Goal: Communication & Community: Answer question/provide support

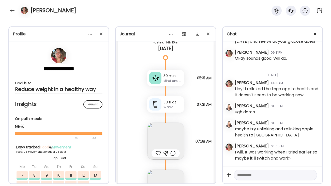
scroll to position [19512, 0]
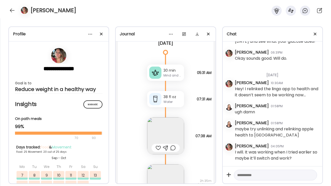
click at [245, 174] on textarea at bounding box center [270, 175] width 67 height 6
type textarea "**********"
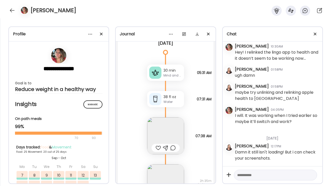
scroll to position [19001, 0]
click at [13, 9] on div at bounding box center [12, 10] width 8 height 8
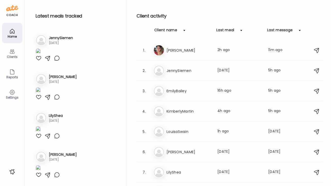
scroll to position [571, 0]
click at [179, 73] on h3 "JennySiemen" at bounding box center [189, 71] width 45 height 6
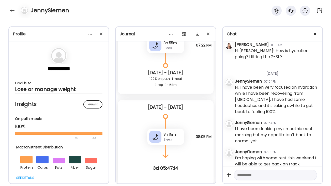
scroll to position [541, 0]
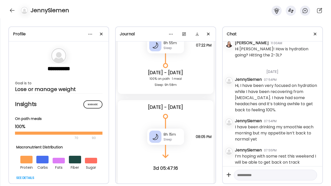
click at [240, 175] on textarea at bounding box center [270, 175] width 67 height 6
type textarea "**********"
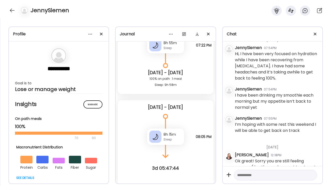
scroll to position [590, 0]
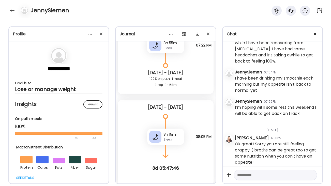
click at [250, 174] on textarea at bounding box center [270, 175] width 67 height 6
type textarea "*"
type textarea "**********"
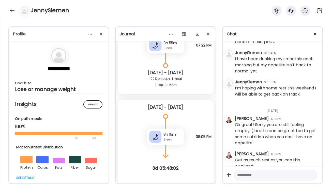
scroll to position [614, 0]
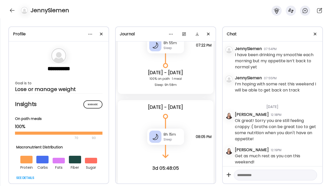
click at [8, 11] on div "JennySiemen" at bounding box center [165, 9] width 331 height 18
click at [11, 11] on div at bounding box center [12, 10] width 8 height 8
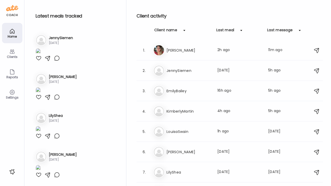
scroll to position [571, 0]
click at [186, 95] on div "Em EmilyBailey Last meal: 16h ago Last message: 5h ago You: Yeah I get that! It…" at bounding box center [230, 91] width 154 height 11
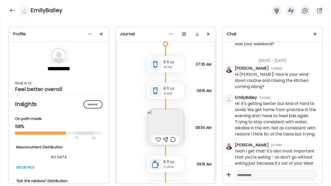
scroll to position [2523, 0]
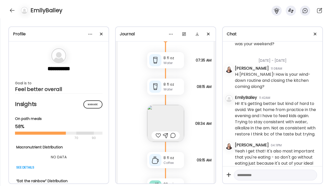
click at [176, 124] on img at bounding box center [165, 123] width 37 height 37
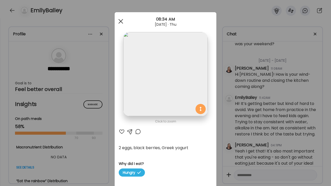
click at [119, 20] on span at bounding box center [121, 21] width 5 height 5
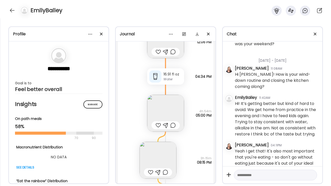
scroll to position [2710, 0]
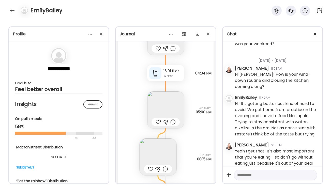
click at [165, 154] on img at bounding box center [158, 157] width 37 height 37
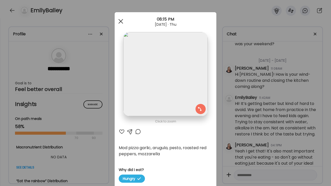
click at [120, 20] on div at bounding box center [121, 21] width 10 height 10
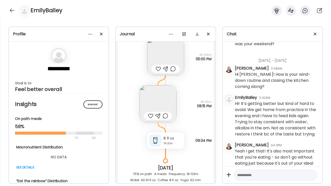
scroll to position [2767, 0]
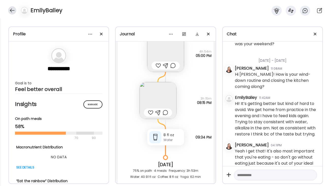
click at [12, 9] on div at bounding box center [12, 10] width 8 height 8
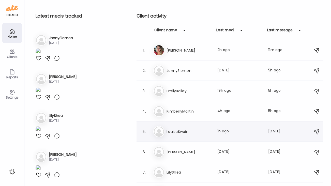
scroll to position [571, 0]
click at [191, 114] on div "Ki KimberlyMartin Last meal: 4h ago Last message: 5h ago You: You can still do …" at bounding box center [230, 111] width 154 height 11
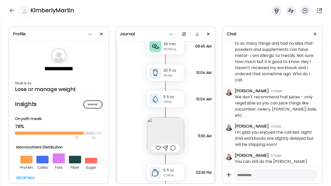
scroll to position [2233, 0]
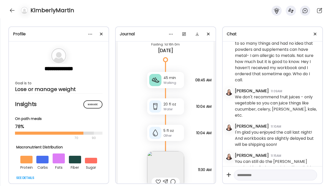
click at [246, 175] on textarea at bounding box center [270, 175] width 67 height 6
type textarea "**********"
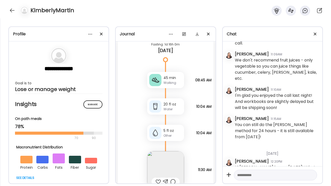
scroll to position [2333, 0]
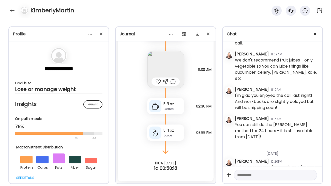
click at [8, 7] on div "KimberlyMartin" at bounding box center [165, 9] width 331 height 18
click at [11, 8] on div at bounding box center [12, 10] width 8 height 8
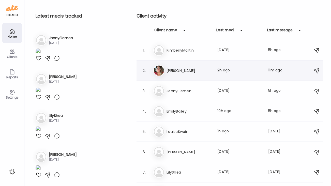
scroll to position [571, 0]
click at [184, 113] on h3 "EmilyBailey" at bounding box center [189, 111] width 45 height 6
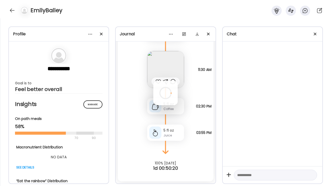
scroll to position [0, 0]
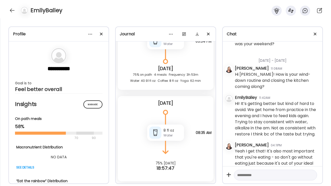
click at [261, 173] on textarea at bounding box center [270, 175] width 67 height 6
type textarea "**********"
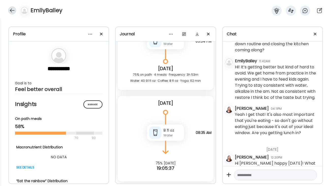
click at [11, 9] on div at bounding box center [12, 10] width 8 height 8
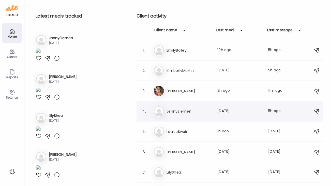
click at [187, 102] on div "4. Je JennySiemen Last meal: [DATE] Last message: 5h ago You: Get as much rest …" at bounding box center [230, 111] width 187 height 20
click at [181, 115] on div "Je JennySiemen Last meal: [DATE] Last message: 5h ago You: Get as much rest as …" at bounding box center [230, 111] width 154 height 11
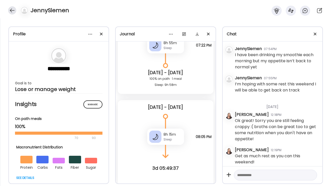
click at [15, 12] on div at bounding box center [12, 10] width 8 height 8
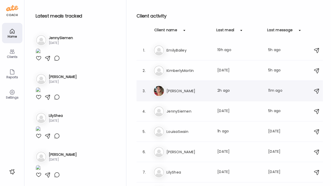
click at [166, 97] on div "3. Sa [PERSON_NAME] Last meal: 2h ago Last message: 11m ago Unless you think th…" at bounding box center [230, 91] width 187 height 20
click at [181, 89] on h3 "[PERSON_NAME]" at bounding box center [189, 91] width 45 height 6
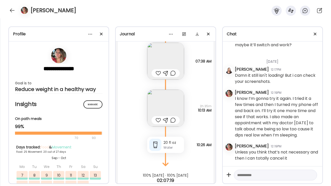
click at [264, 174] on textarea at bounding box center [270, 175] width 67 height 6
type textarea "**********"
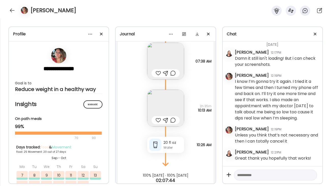
scroll to position [19095, 0]
click at [244, 177] on textarea at bounding box center [270, 175] width 67 height 6
type textarea "**********"
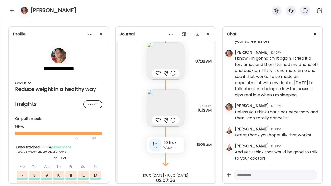
scroll to position [19118, 0]
click at [246, 177] on textarea at bounding box center [270, 175] width 67 height 6
type textarea "**********"
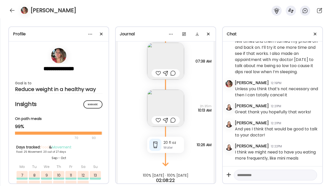
scroll to position [19142, 0]
click at [13, 12] on div at bounding box center [12, 10] width 8 height 8
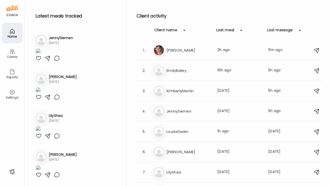
scroll to position [571, 0]
click at [197, 54] on div "Sa [PERSON_NAME] Last meal: 2h ago Last message: 11m ago I’ll do whatever you t…" at bounding box center [230, 50] width 154 height 11
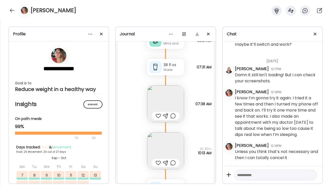
scroll to position [19231, 0]
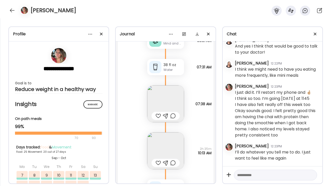
click at [248, 179] on div at bounding box center [275, 175] width 83 height 11
click at [246, 176] on textarea at bounding box center [270, 175] width 67 height 6
type textarea "**********"
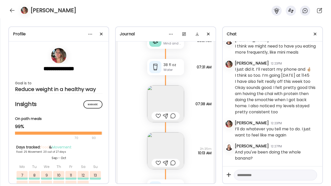
scroll to position [19254, 0]
click at [258, 177] on textarea at bounding box center [270, 175] width 67 height 6
type textarea "**********"
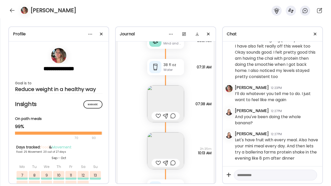
scroll to position [19290, 0]
click at [257, 178] on div at bounding box center [275, 175] width 83 height 11
click at [250, 177] on textarea at bounding box center [270, 175] width 67 height 6
type textarea "**********"
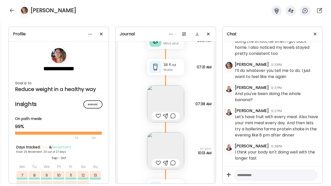
scroll to position [19587, 0]
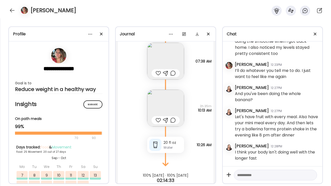
click at [248, 176] on textarea at bounding box center [270, 175] width 67 height 6
type textarea "**********"
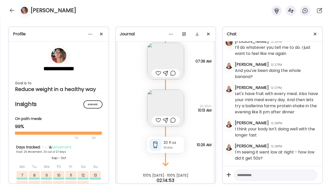
scroll to position [19180, 0]
click at [12, 11] on div at bounding box center [12, 10] width 8 height 8
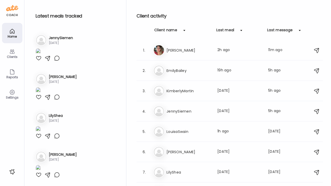
scroll to position [571, 0]
click at [171, 75] on div "Em EmilyBailey Last meal: 19h ago Last message: 5h ago You: Hi [PERSON_NAME] ha…" at bounding box center [230, 70] width 154 height 11
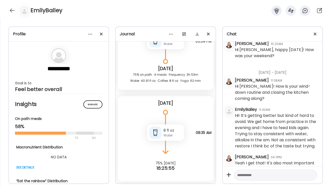
scroll to position [336, 0]
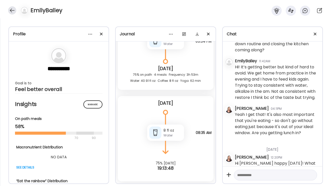
click at [12, 11] on div at bounding box center [12, 10] width 8 height 8
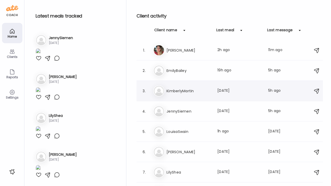
scroll to position [571, 0]
